Goal: Information Seeking & Learning: Learn about a topic

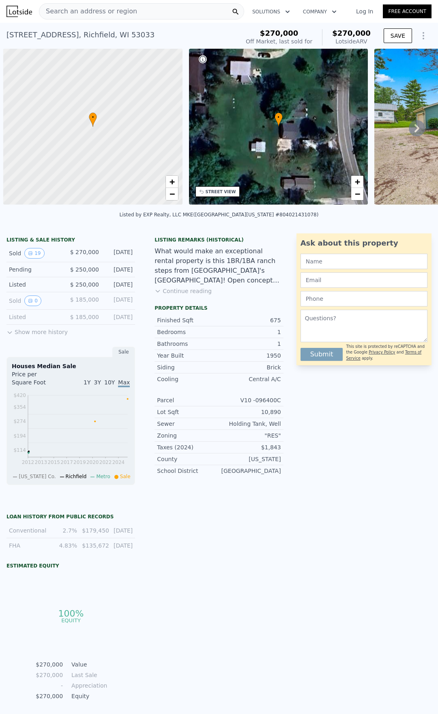
scroll to position [0, 3]
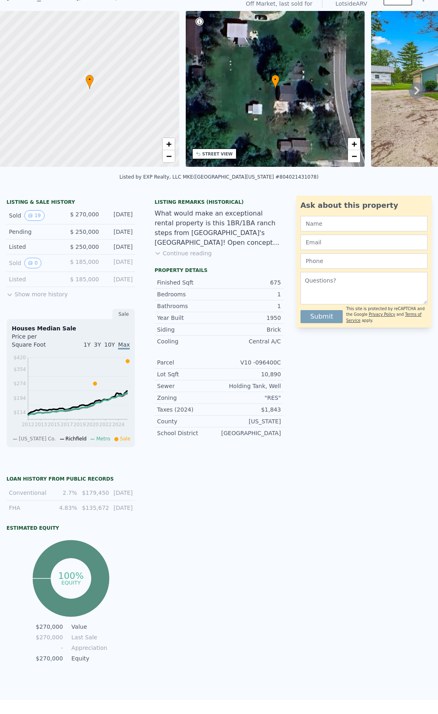
click at [140, 535] on div "LISTING & SALE HISTORY Sold 19 $ 270,000 [DATE] Pending $ 250,000 [DATE] Listed…" at bounding box center [71, 430] width 142 height 469
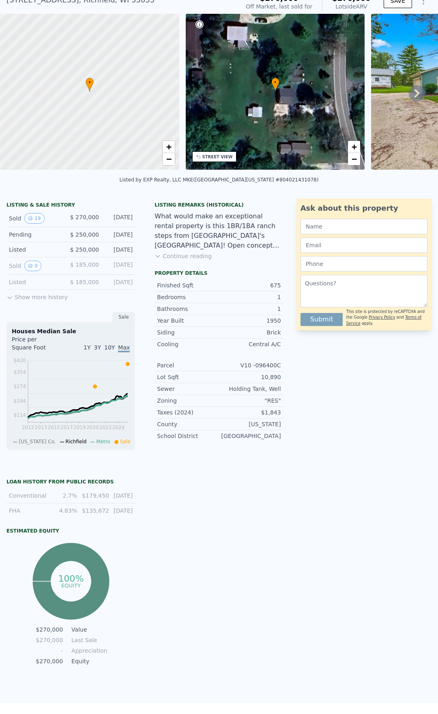
click at [7, 329] on div "Houses Median Sale Price per Square Foot 1Y 3Y 10Y Max 2012 2013 2015 2017 2019…" at bounding box center [70, 386] width 129 height 128
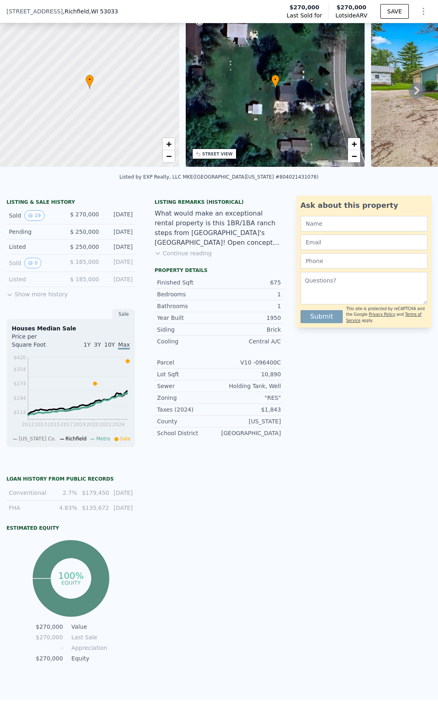
click at [7, 328] on div "Houses Median Sale Price per Square Foot 1Y 3Y 10Y Max 2012 2013 2015 2017 2019…" at bounding box center [70, 383] width 129 height 128
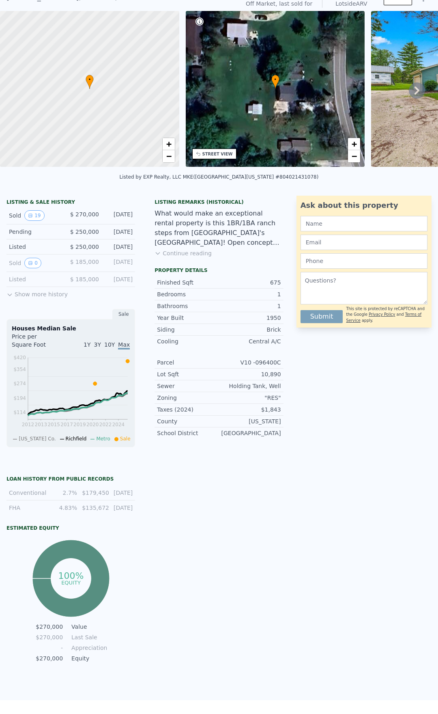
click at [9, 330] on div "Houses Median Sale Price per Square Foot 1Y 3Y 10Y Max 2012 2013 2015 2017 2019…" at bounding box center [70, 383] width 129 height 128
click at [11, 331] on div "Houses Median Sale Price per Square Foot 1Y 3Y 10Y Max 2012 2013 2015 2017 2019…" at bounding box center [70, 383] width 129 height 128
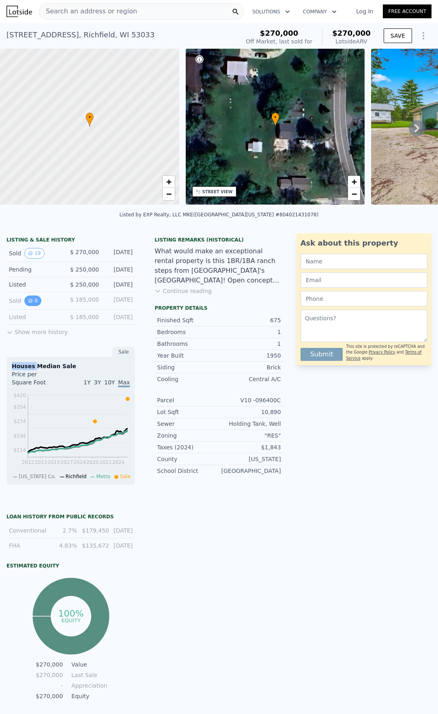
click at [32, 300] on button "0" at bounding box center [32, 301] width 17 height 11
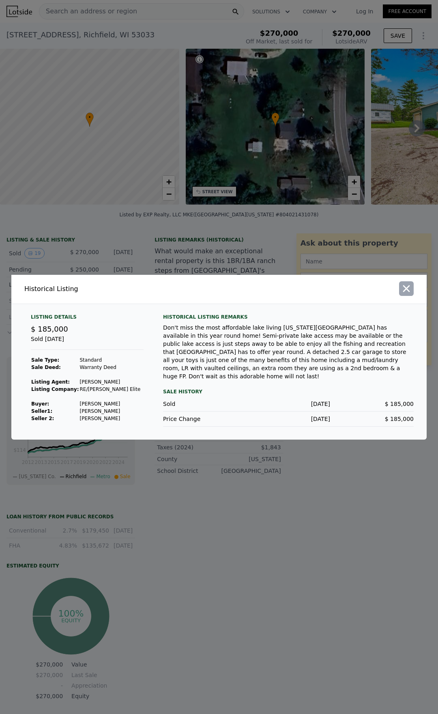
click at [405, 291] on icon "button" at bounding box center [406, 288] width 11 height 11
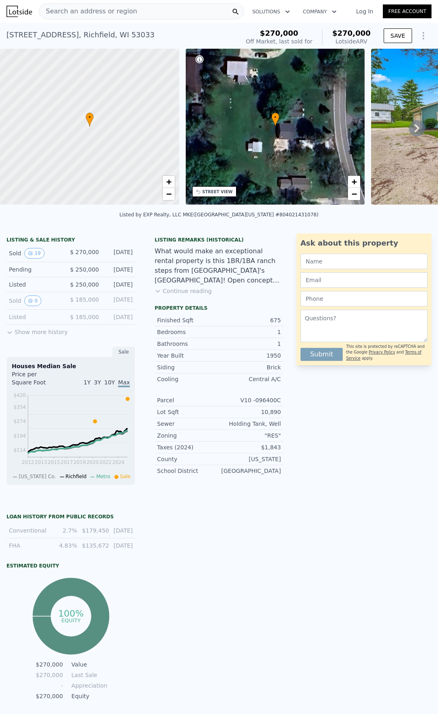
click at [17, 334] on button "Show more history" at bounding box center [36, 330] width 61 height 11
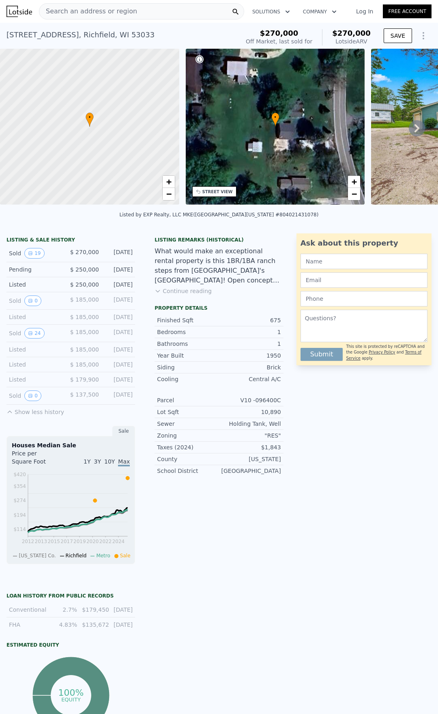
click at [10, 300] on div "Sold 0" at bounding box center [36, 301] width 55 height 11
click at [25, 300] on button "0" at bounding box center [32, 301] width 17 height 11
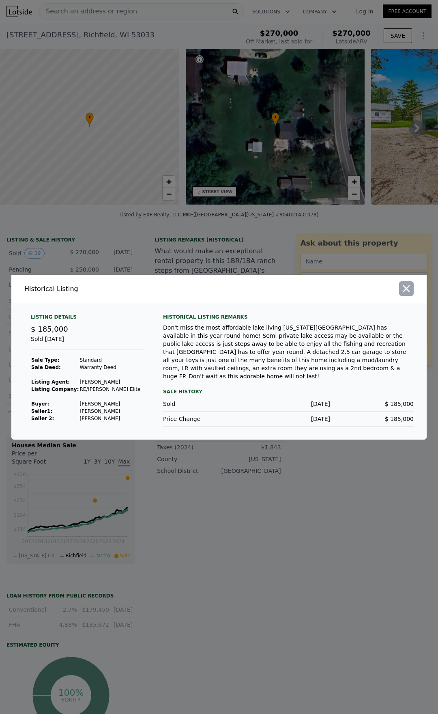
click at [410, 291] on icon "button" at bounding box center [406, 288] width 11 height 11
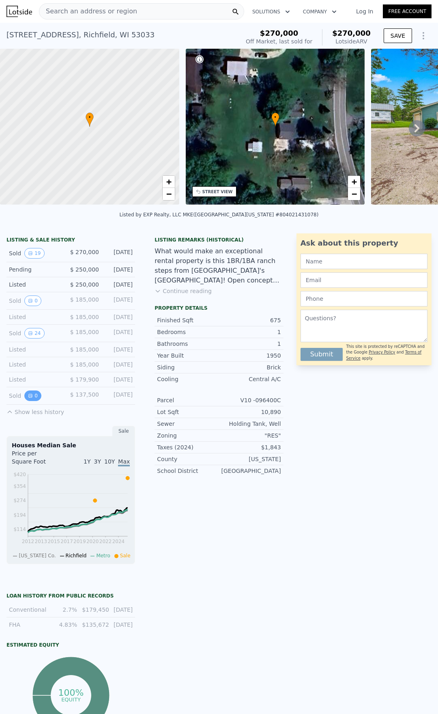
click at [29, 393] on icon "View historical data" at bounding box center [30, 395] width 5 height 5
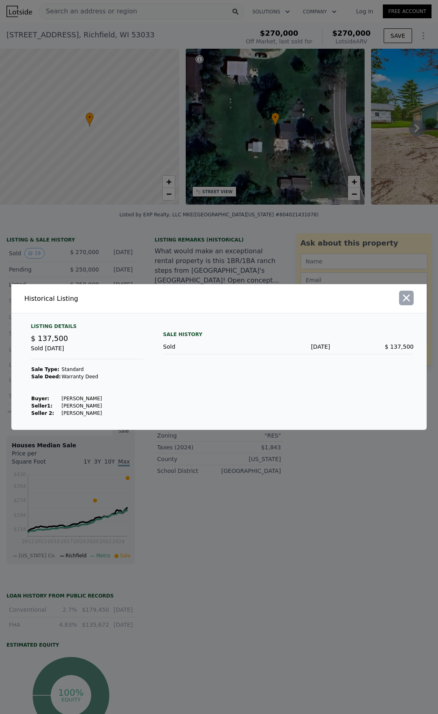
click at [403, 302] on icon "button" at bounding box center [406, 297] width 11 height 11
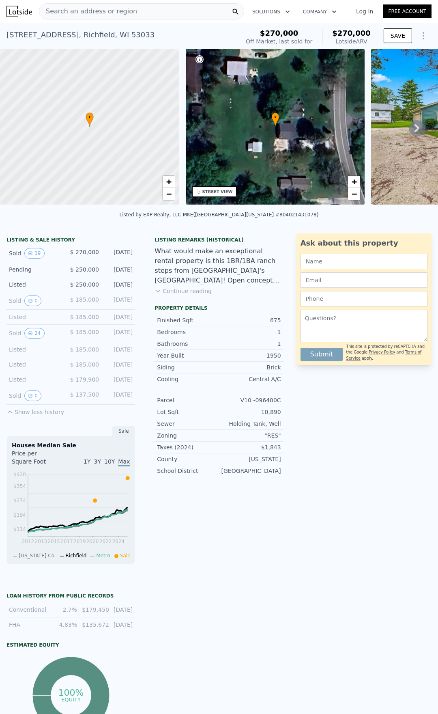
click at [67, 332] on div "Sold 24 $ 185,000 [DATE]" at bounding box center [70, 333] width 129 height 17
click at [9, 334] on div "Sold 24" at bounding box center [36, 333] width 55 height 11
click at [30, 329] on button "24" at bounding box center [34, 333] width 20 height 11
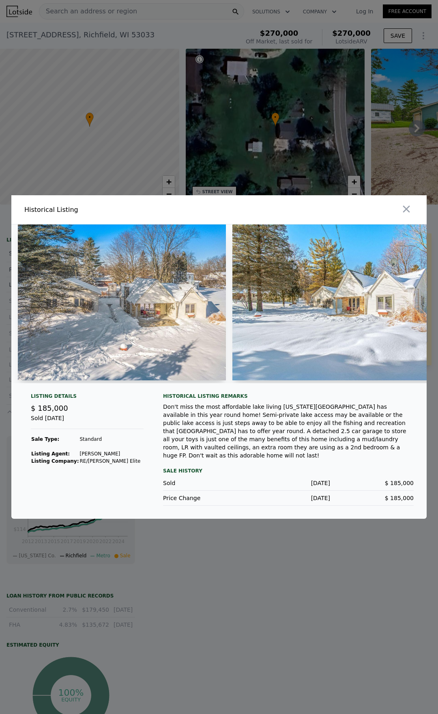
click at [423, 306] on img at bounding box center [350, 302] width 234 height 156
click at [334, 378] on img at bounding box center [350, 302] width 234 height 156
click at [410, 215] on icon "button" at bounding box center [406, 208] width 11 height 11
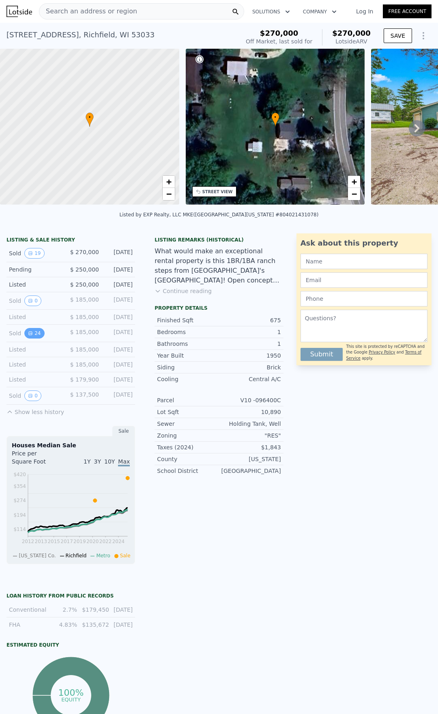
click at [37, 334] on button "24" at bounding box center [34, 333] width 20 height 11
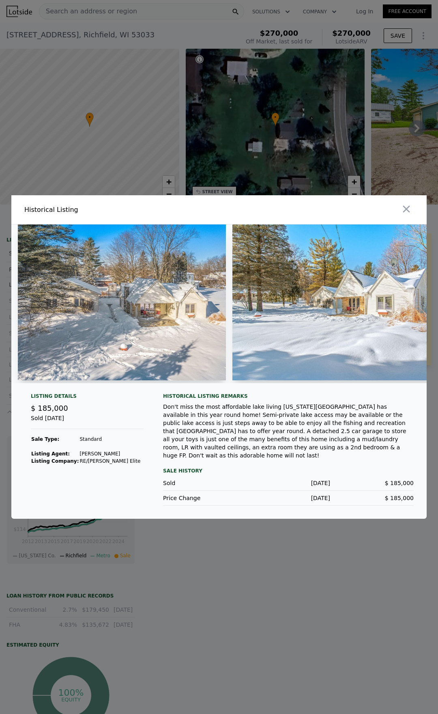
click at [343, 351] on img at bounding box center [350, 302] width 234 height 156
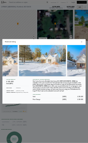
scroll to position [0, 175]
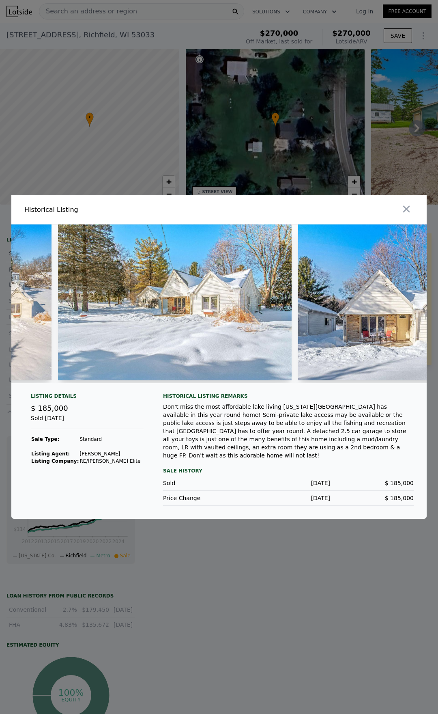
drag, startPoint x: 315, startPoint y: 275, endPoint x: 300, endPoint y: 289, distance: 20.7
click at [310, 280] on img at bounding box center [415, 302] width 234 height 156
click at [272, 312] on img at bounding box center [175, 302] width 234 height 156
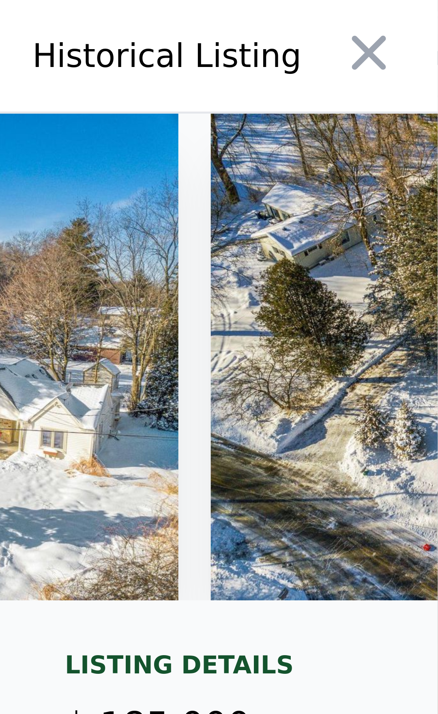
scroll to position [0, 2427]
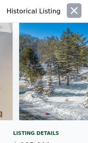
click at [72, 11] on icon "button" at bounding box center [73, 10] width 11 height 11
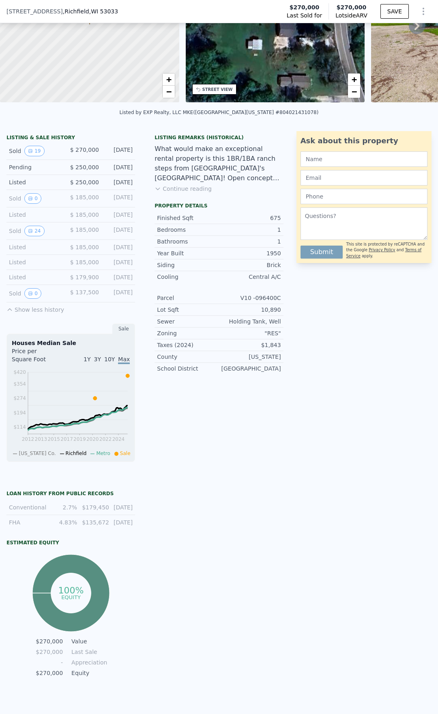
scroll to position [0, 0]
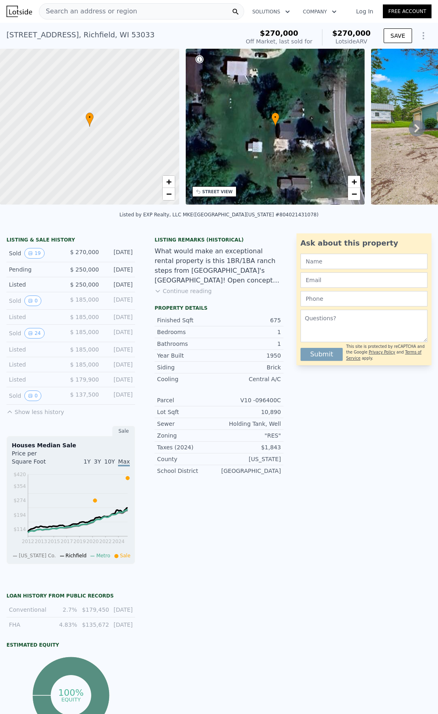
click at [30, 361] on div "Listed" at bounding box center [36, 364] width 55 height 8
click at [15, 396] on div "Sold 0" at bounding box center [36, 395] width 55 height 11
click at [171, 291] on button "Continue reading" at bounding box center [183, 291] width 57 height 8
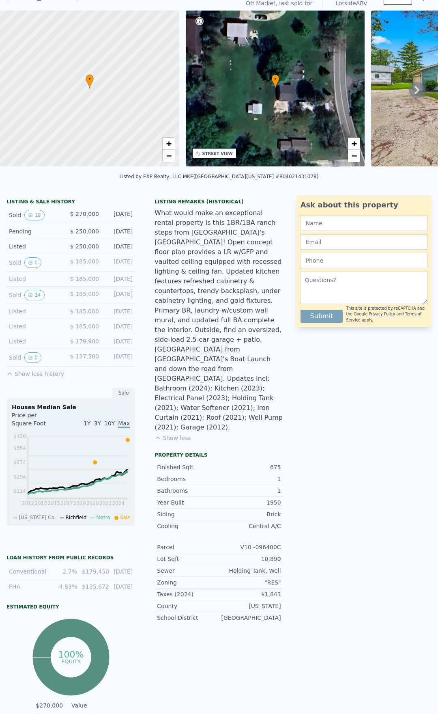
click at [94, 289] on div "Sold 24 $ 185,000 [DATE]" at bounding box center [70, 295] width 129 height 17
click at [95, 294] on span "$ 185,000" at bounding box center [84, 294] width 29 height 6
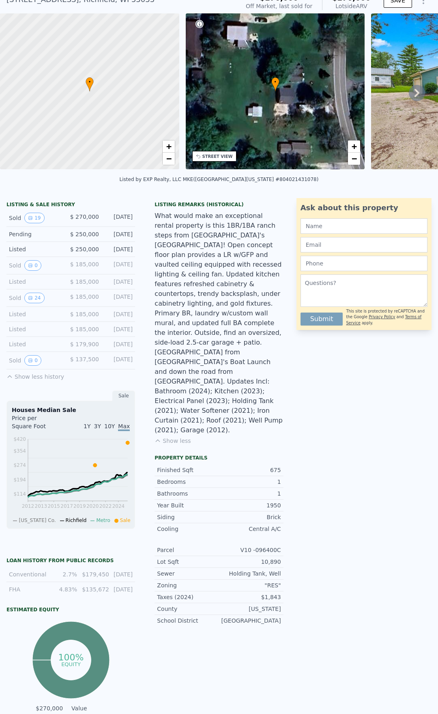
scroll to position [35, 0]
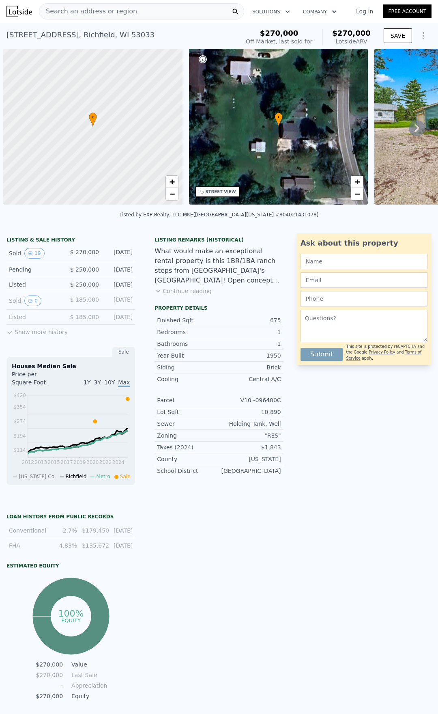
click at [35, 332] on button "Show more history" at bounding box center [36, 330] width 61 height 11
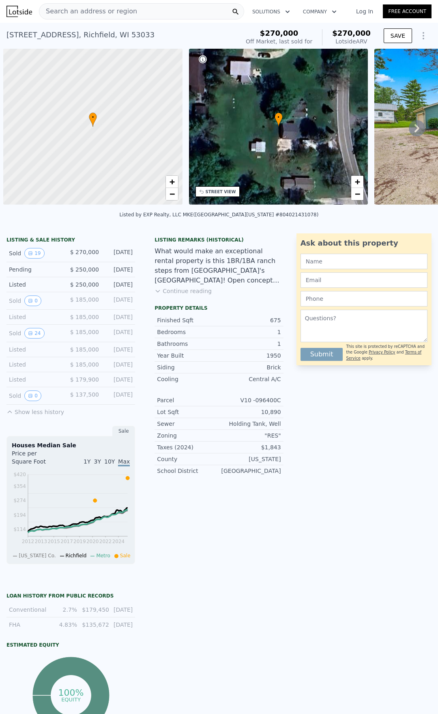
drag, startPoint x: 100, startPoint y: 394, endPoint x: 137, endPoint y: 394, distance: 37.3
click at [137, 394] on div "LISTING & SALE HISTORY Sold 19 $ 270,000 Aug 4, 2025 Pending $ 250,000 Jul 18, …" at bounding box center [71, 507] width 142 height 548
copy div "[DATE]"
